Goal: Transaction & Acquisition: Download file/media

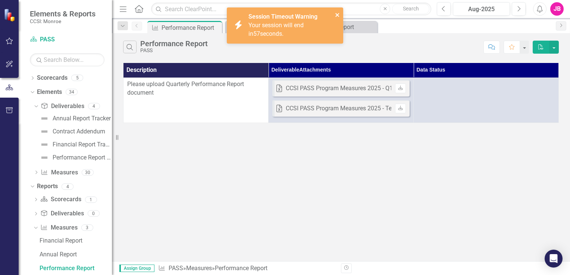
click at [339, 12] on button "close" at bounding box center [337, 14] width 5 height 9
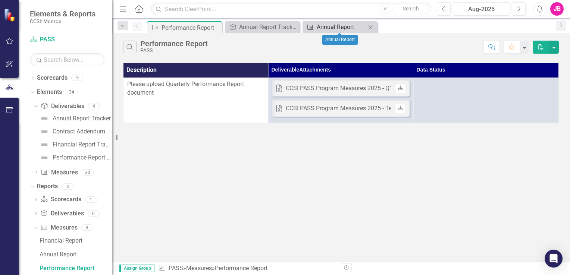
click at [354, 26] on div "Annual Report" at bounding box center [341, 26] width 49 height 9
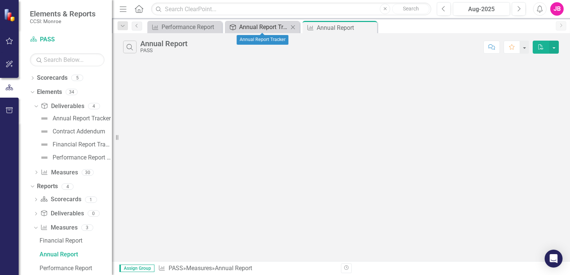
click at [264, 28] on div "Annual Report Tracker" at bounding box center [263, 26] width 49 height 9
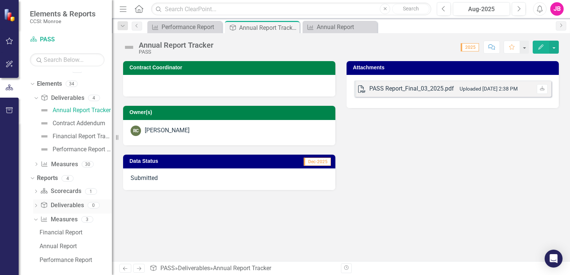
scroll to position [12, 0]
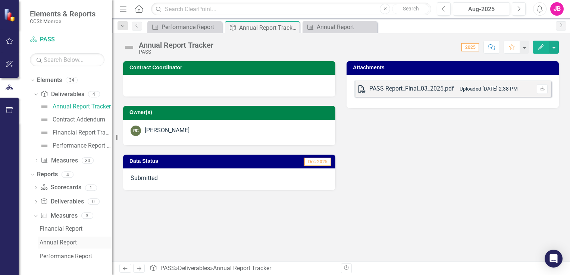
click at [58, 242] on div "Annual Report" at bounding box center [76, 242] width 72 height 7
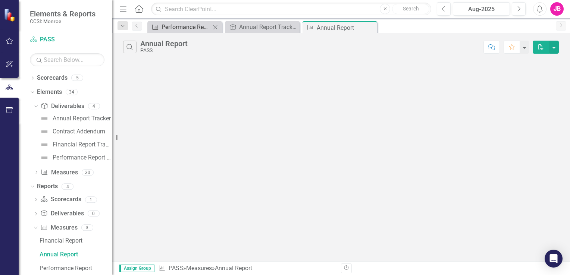
click at [186, 28] on div "Performance Report" at bounding box center [185, 26] width 49 height 9
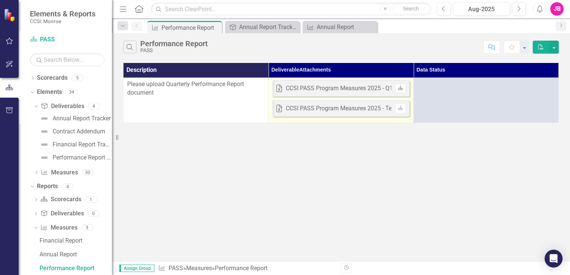
click at [400, 88] on icon "Download" at bounding box center [401, 88] width 6 height 4
click at [331, 88] on div "CCSI PASS Program Measures 2025 - Q1.xlsx" at bounding box center [345, 88] width 119 height 9
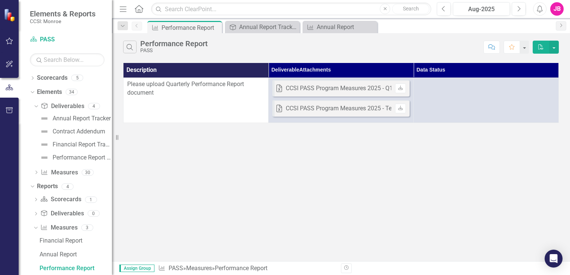
click at [211, 90] on div "Please upload Quarterly Performance Report document" at bounding box center [195, 88] width 137 height 17
click at [250, 32] on div "Deliverable Annual Report Tracker Close" at bounding box center [262, 27] width 75 height 12
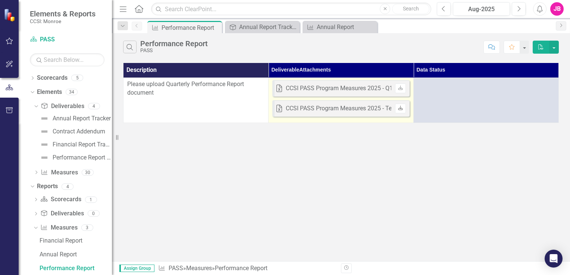
click at [400, 108] on icon at bounding box center [400, 108] width 4 height 4
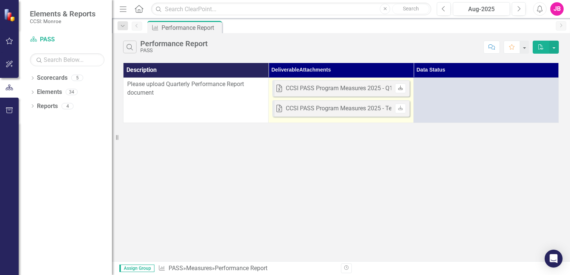
click at [397, 86] on link "Download" at bounding box center [400, 89] width 11 height 10
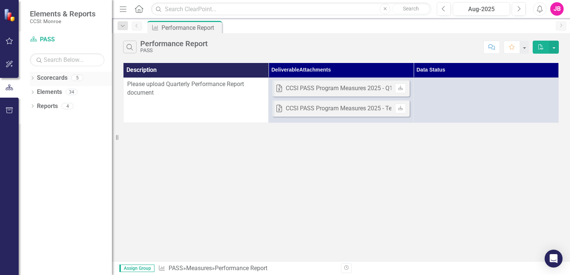
click at [34, 79] on icon "Dropdown" at bounding box center [32, 79] width 5 height 4
drag, startPoint x: 64, startPoint y: 91, endPoint x: 87, endPoint y: 94, distance: 23.6
click at [64, 91] on link "Coordinated Care Services Inc." at bounding box center [76, 92] width 71 height 9
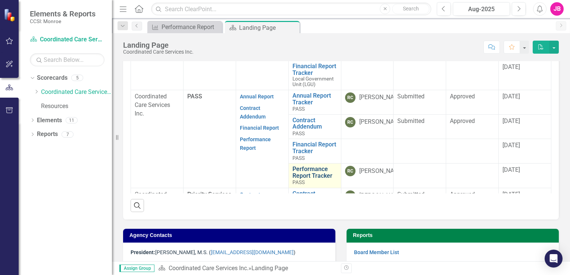
click at [300, 170] on link "Performance Report Tracker" at bounding box center [314, 172] width 45 height 13
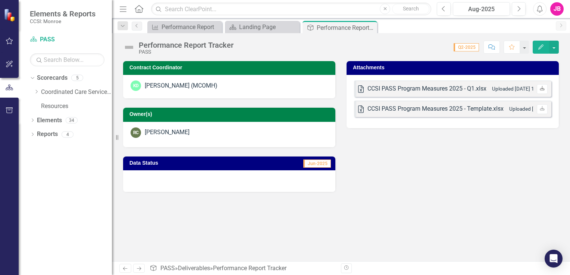
click at [542, 87] on icon "Download" at bounding box center [542, 89] width 6 height 4
click at [540, 107] on icon "Download" at bounding box center [542, 109] width 6 height 4
click at [255, 181] on div at bounding box center [229, 181] width 212 height 22
click at [138, 28] on link "Previous" at bounding box center [137, 26] width 10 height 9
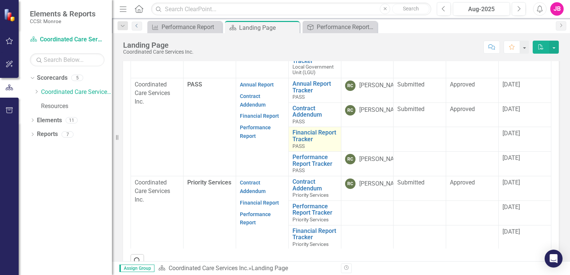
scroll to position [261, 0]
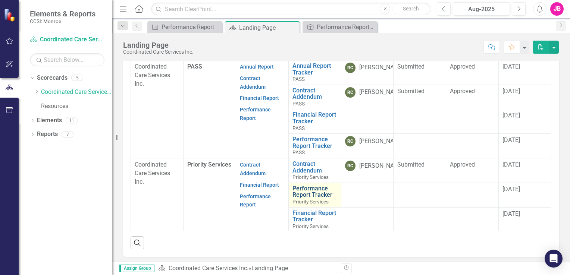
click at [309, 192] on link "Performance Report Tracker" at bounding box center [314, 191] width 45 height 13
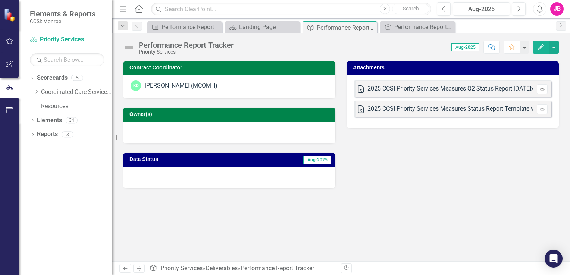
click at [543, 88] on icon "Download" at bounding box center [542, 89] width 6 height 4
click at [412, 25] on div "Performance Report Tracker" at bounding box center [418, 26] width 49 height 9
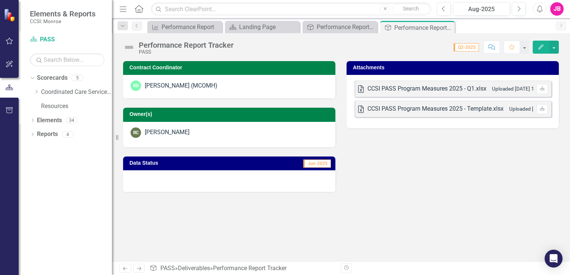
click at [137, 267] on icon "Next" at bounding box center [139, 268] width 6 height 5
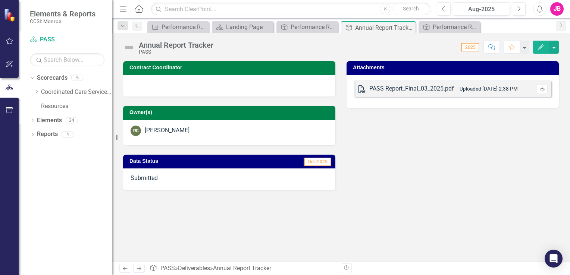
click at [544, 90] on icon at bounding box center [542, 88] width 4 height 4
click at [395, 142] on div "Contract Coordinator Owner(s) RC Rodney Corry Data Status Dec-2025 Submitted At…" at bounding box center [340, 121] width 447 height 138
